Goal: Task Accomplishment & Management: Manage account settings

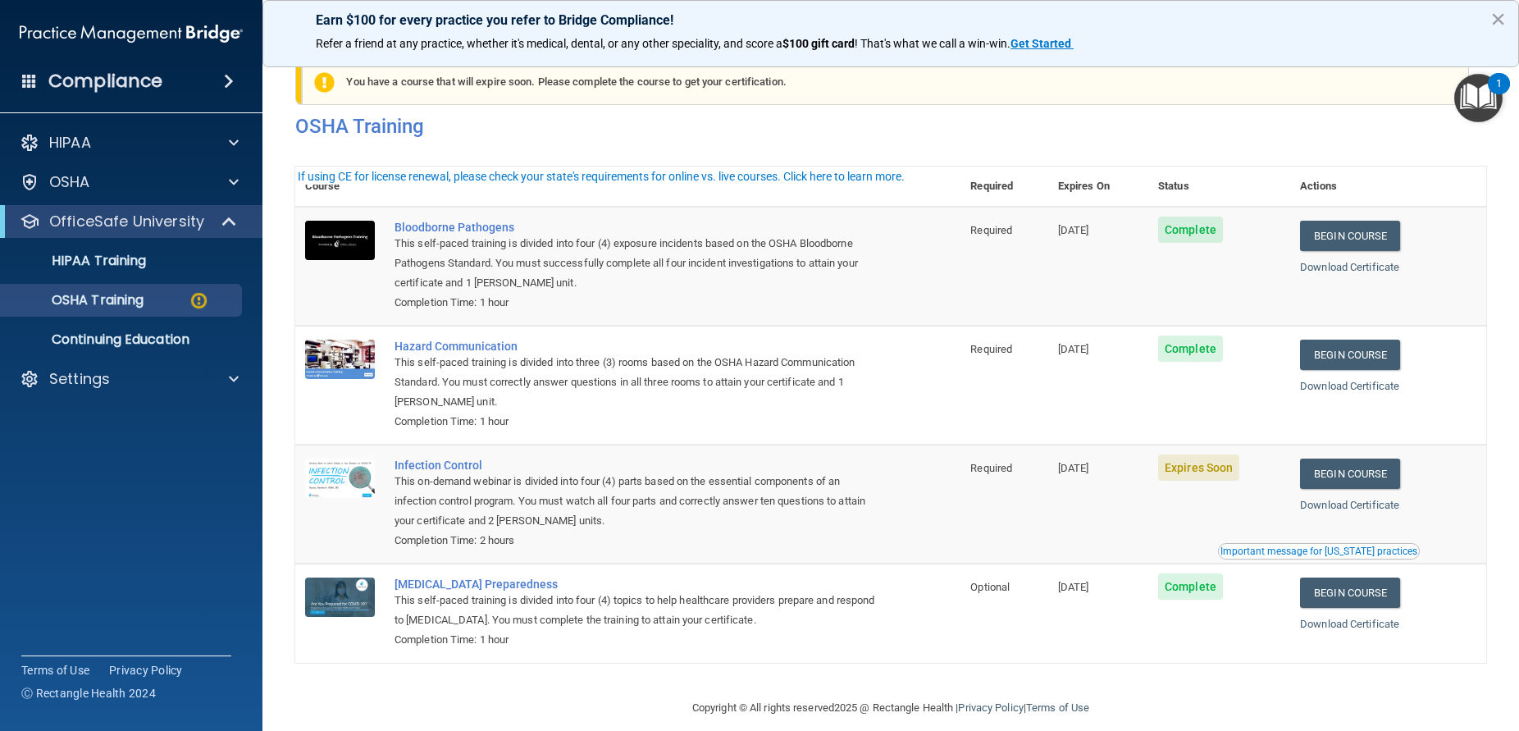
scroll to position [43, 0]
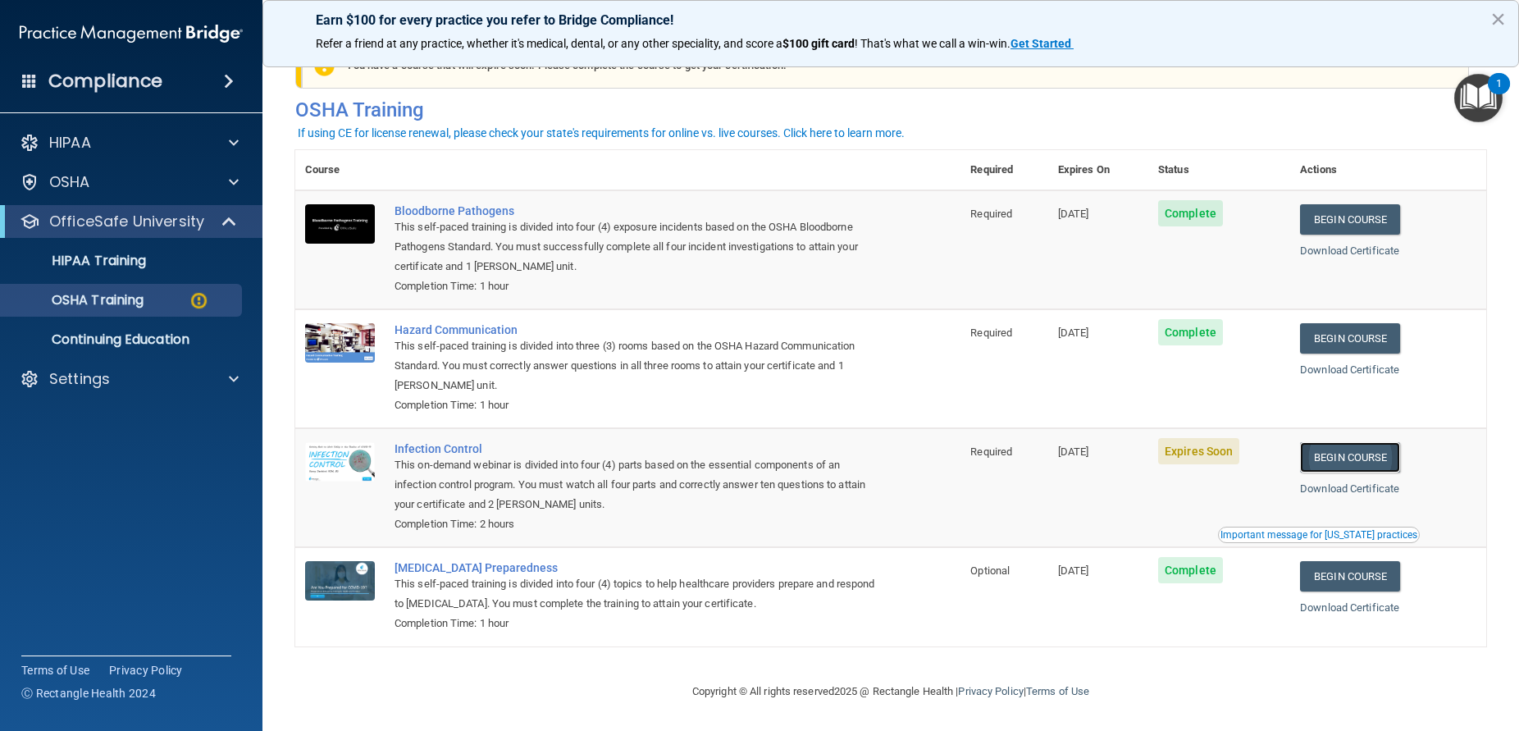
click at [1341, 457] on link "Begin Course" at bounding box center [1350, 457] width 100 height 30
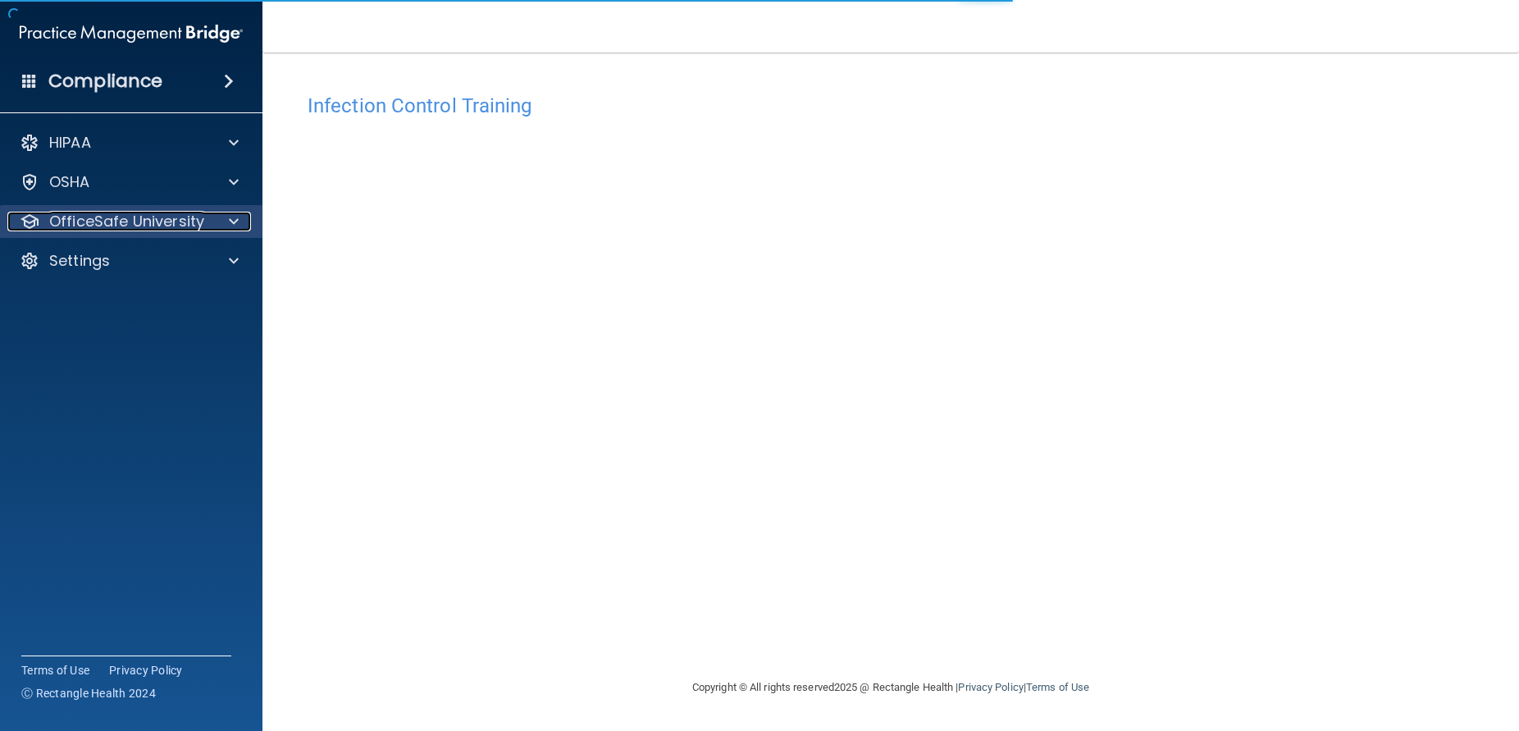
click at [233, 216] on span at bounding box center [234, 222] width 10 height 20
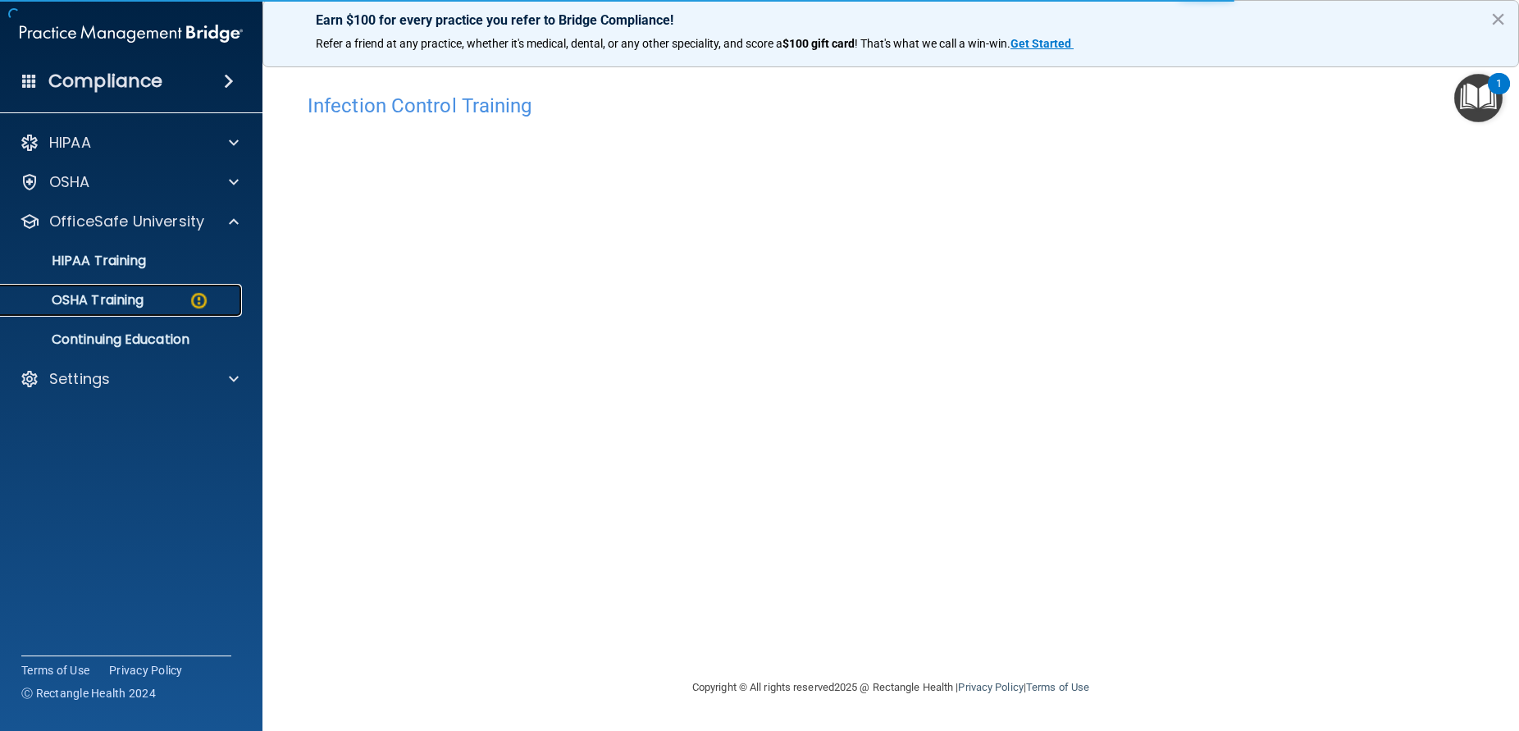
click at [201, 300] on img at bounding box center [199, 300] width 21 height 21
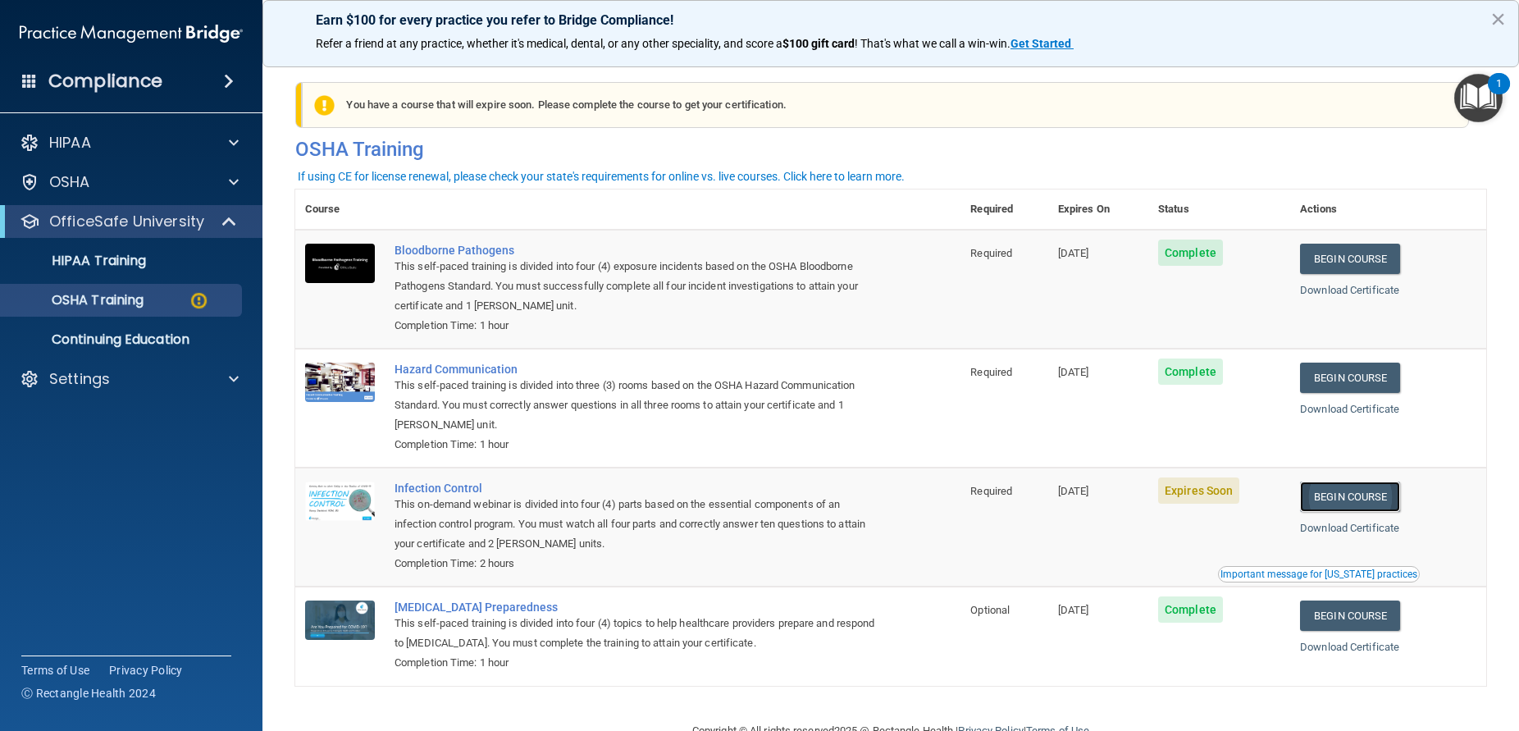
click at [1357, 499] on link "Begin Course" at bounding box center [1350, 496] width 100 height 30
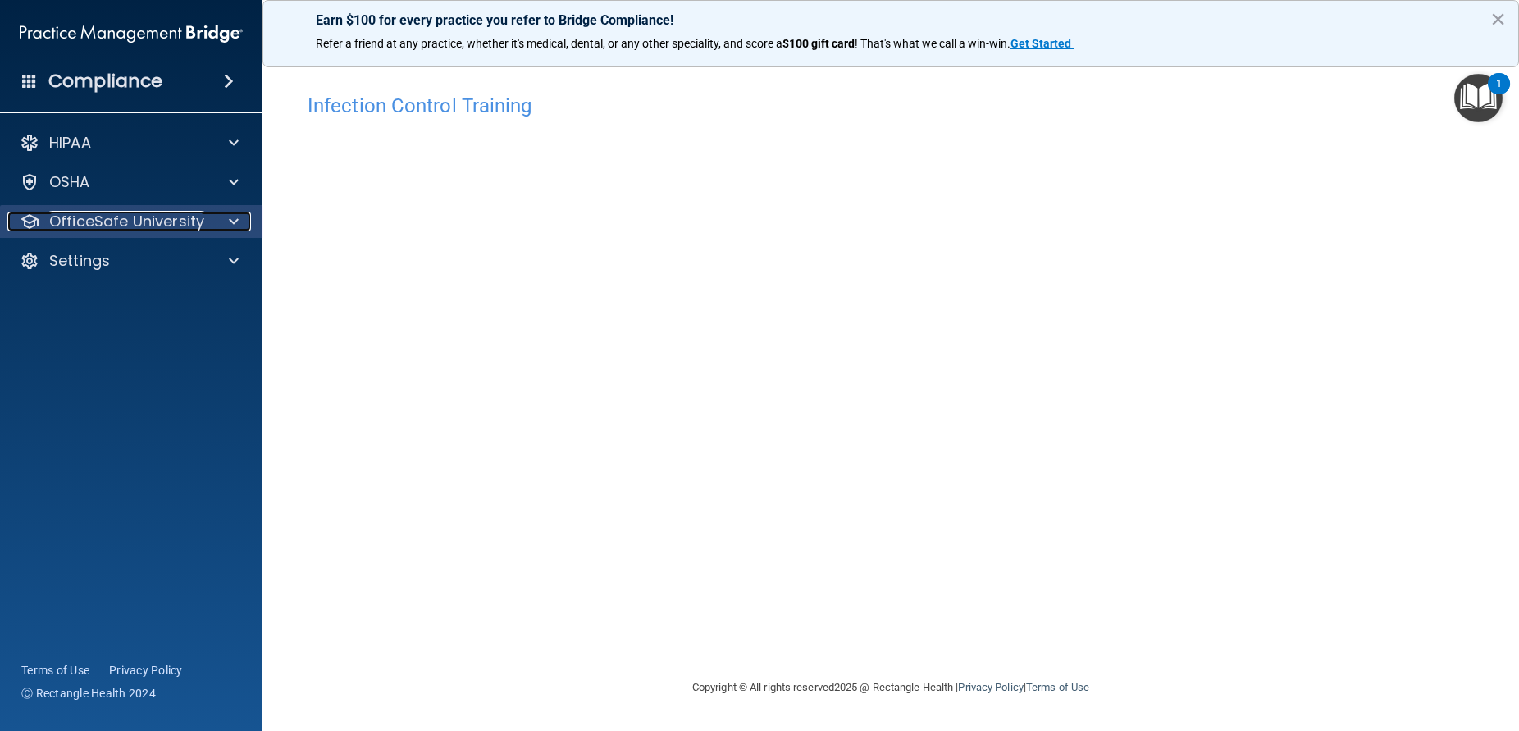
click at [212, 221] on div at bounding box center [231, 222] width 41 height 20
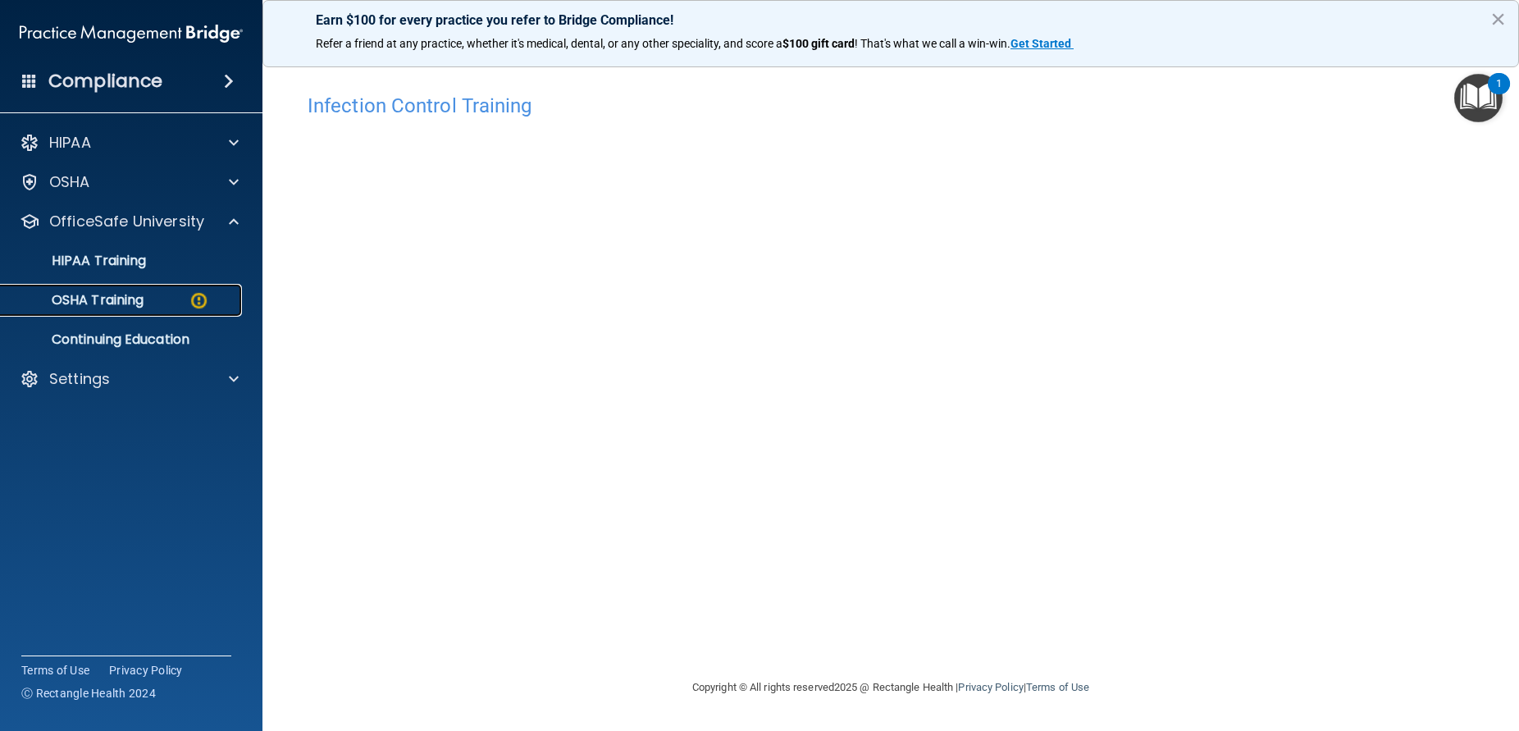
click at [130, 303] on p "OSHA Training" at bounding box center [77, 300] width 133 height 16
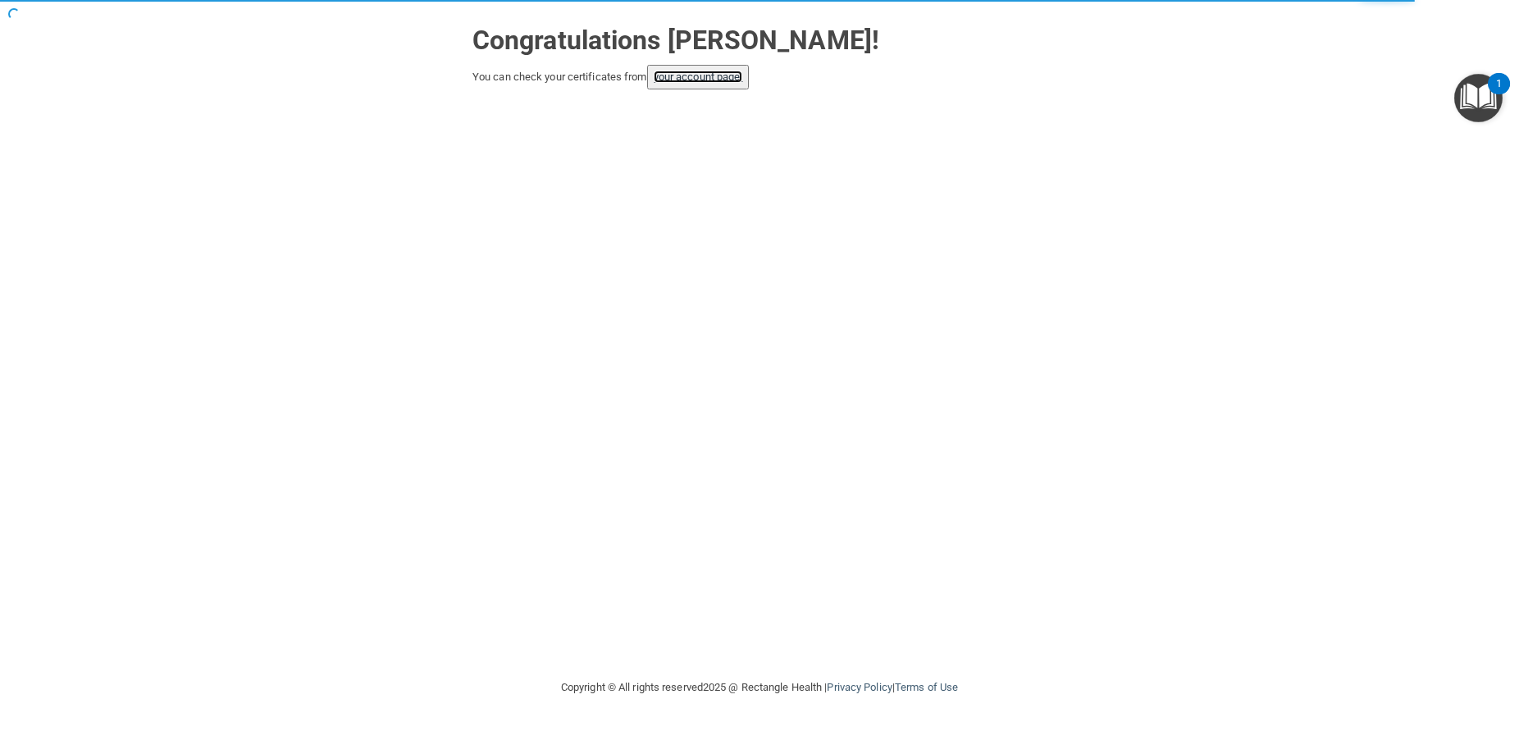
click at [691, 78] on link "your account page!" at bounding box center [698, 77] width 89 height 12
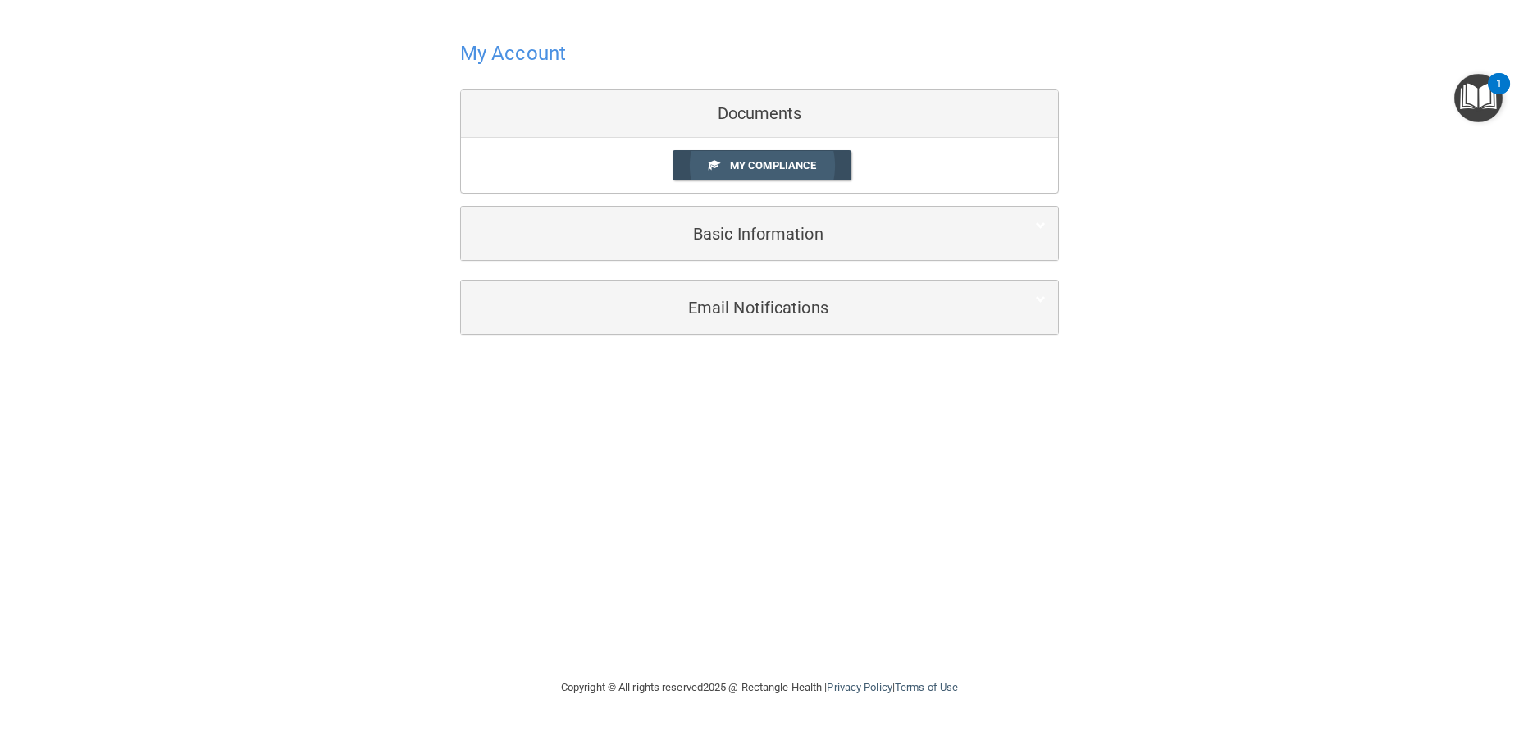
click at [755, 163] on span "My Compliance" at bounding box center [773, 165] width 86 height 12
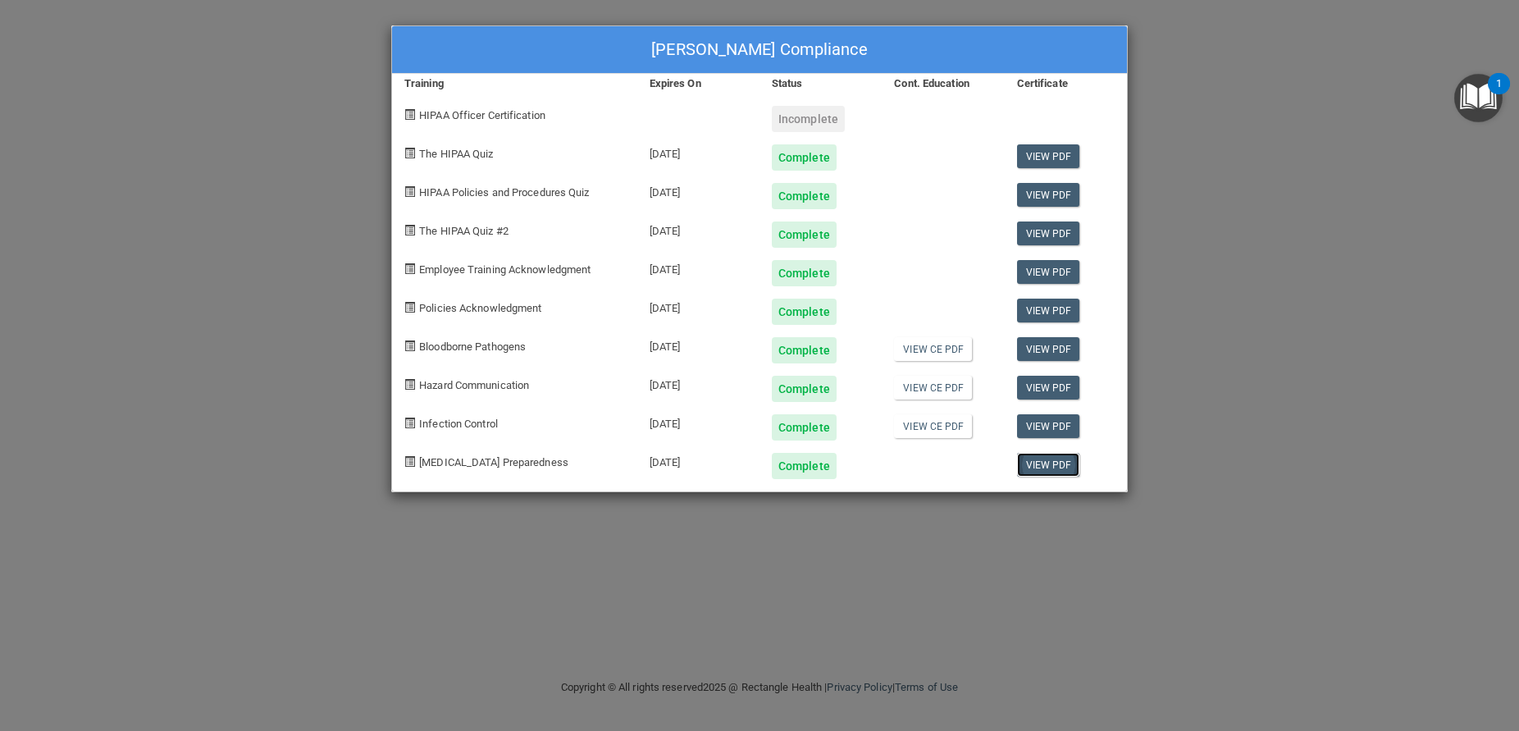
click at [1041, 472] on link "View PDF" at bounding box center [1048, 465] width 63 height 24
click at [1186, 240] on div "Megan Peters's Compliance Training Expires On Status Cont. Education Certificat…" at bounding box center [759, 365] width 1519 height 731
